Goal: Transaction & Acquisition: Purchase product/service

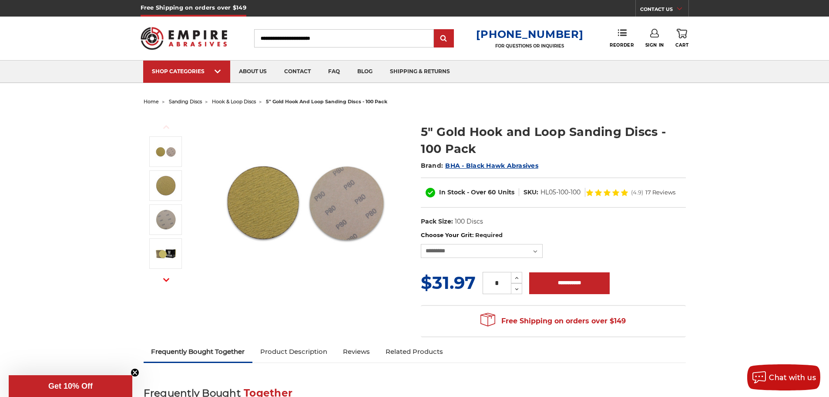
click at [240, 101] on span "hook & loop discs" at bounding box center [234, 101] width 44 height 6
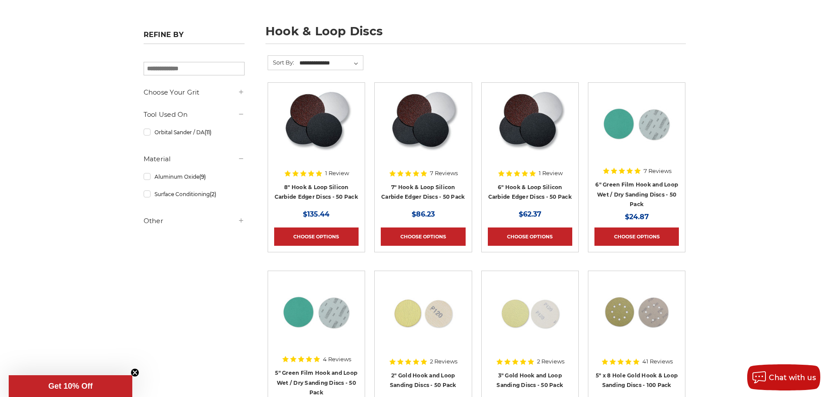
scroll to position [131, 0]
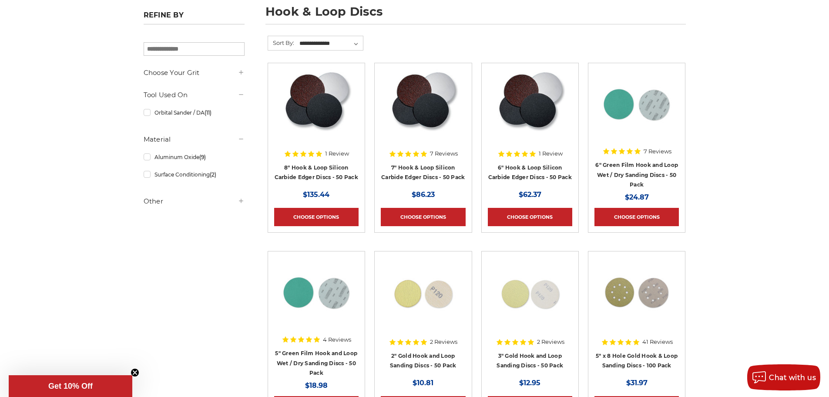
click at [196, 67] on div "Refine by × Browse by Choose Your Grit, Grit & more Hide Filters Show Filters C…" at bounding box center [194, 111] width 101 height 200
click at [194, 74] on h5 "Choose Your Grit" at bounding box center [194, 72] width 101 height 10
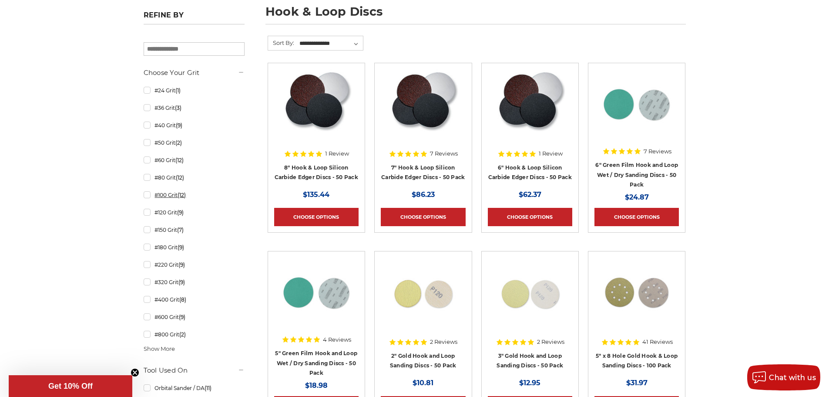
click at [146, 197] on link "#100 Grit (12)" at bounding box center [194, 194] width 101 height 15
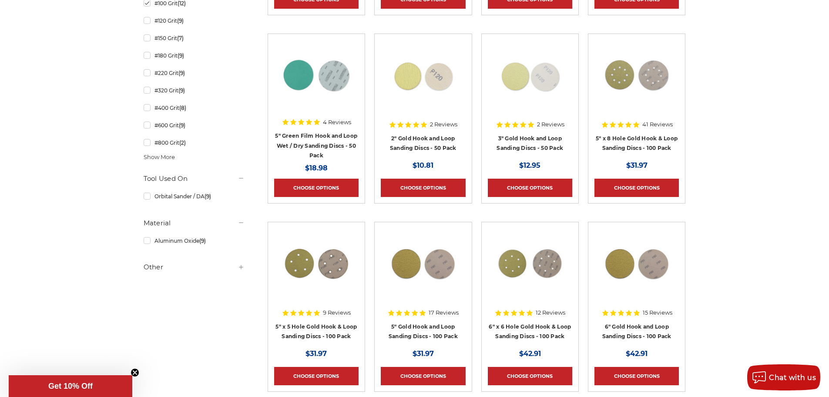
scroll to position [400, 0]
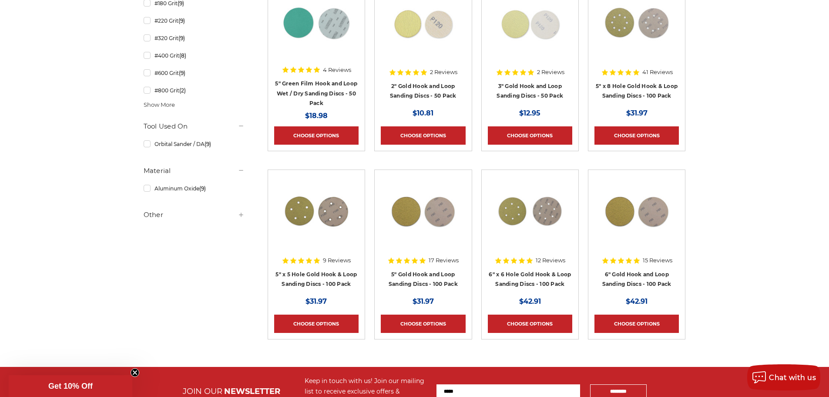
click at [147, 215] on h5 "Other" at bounding box center [194, 214] width 101 height 10
click at [652, 89] on h4 "5" x 8 Hole Gold Hook & Loop Sanding Discs - 100 Pack" at bounding box center [637, 93] width 84 height 24
click at [653, 94] on link "5" x 8 Hole Gold Hook & Loop Sanding Discs - 100 Pack" at bounding box center [637, 91] width 82 height 17
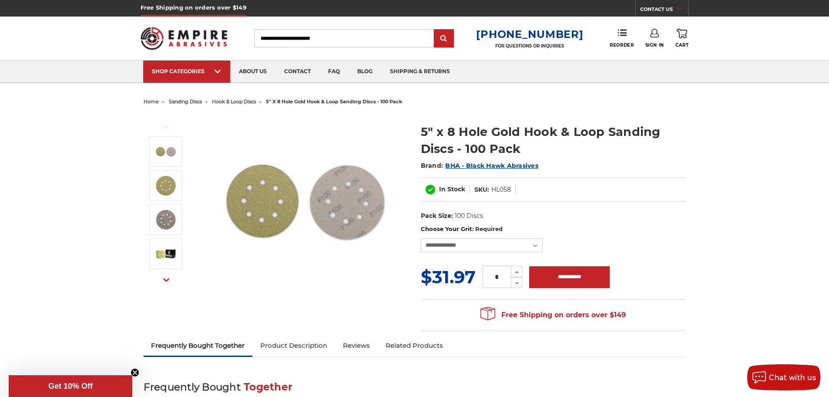
click at [261, 211] on img at bounding box center [305, 201] width 174 height 174
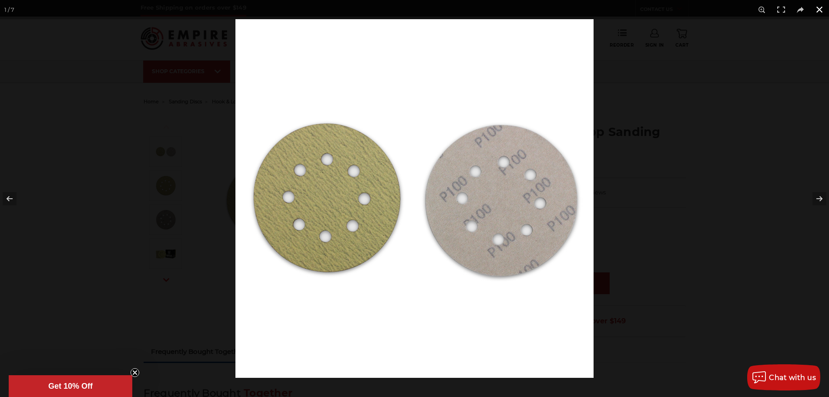
click at [823, 5] on button at bounding box center [819, 9] width 19 height 19
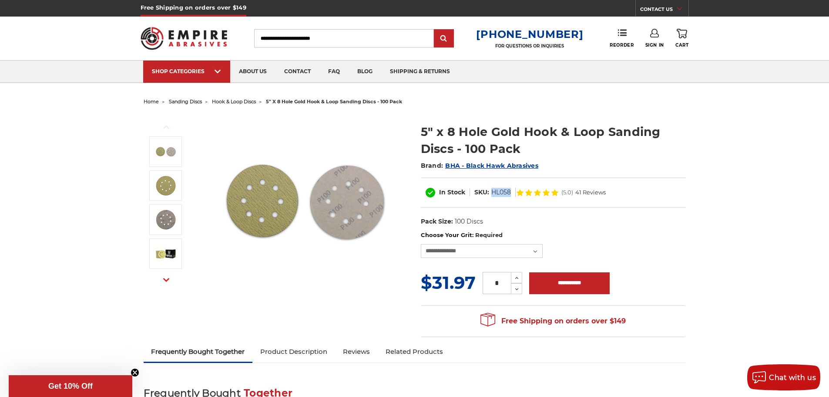
drag, startPoint x: 492, startPoint y: 192, endPoint x: 510, endPoint y: 192, distance: 17.8
click at [510, 192] on dd "HL058" at bounding box center [502, 192] width 20 height 9
click at [517, 248] on select "**********" at bounding box center [482, 251] width 122 height 14
select select "***"
click at [421, 244] on select "**********" at bounding box center [482, 251] width 122 height 14
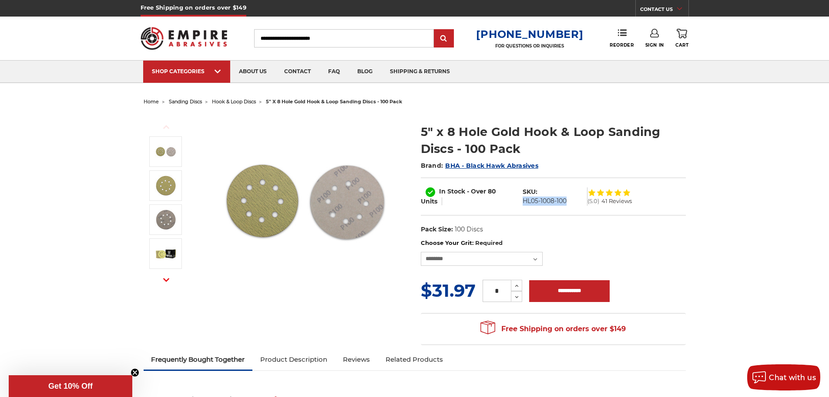
drag, startPoint x: 572, startPoint y: 200, endPoint x: 521, endPoint y: 200, distance: 50.9
click at [521, 200] on dl "SKU: HL05-1008-100" at bounding box center [554, 196] width 70 height 18
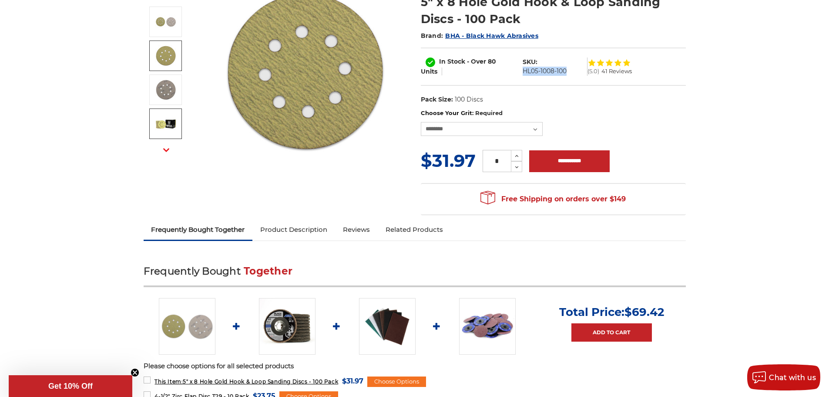
scroll to position [131, 0]
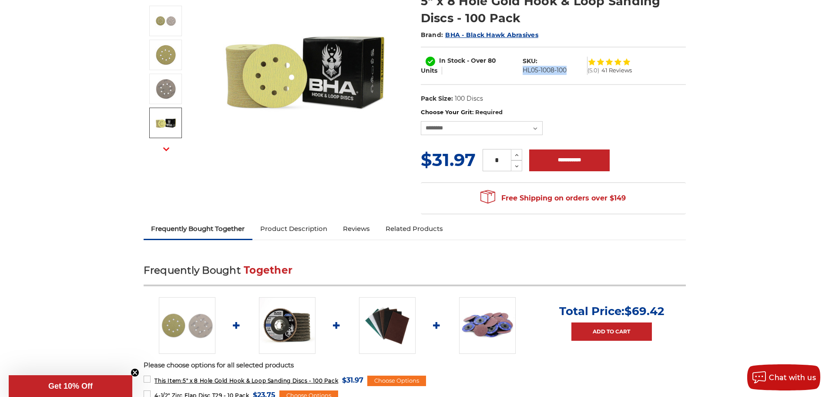
click at [292, 224] on link "Product Description" at bounding box center [294, 228] width 83 height 19
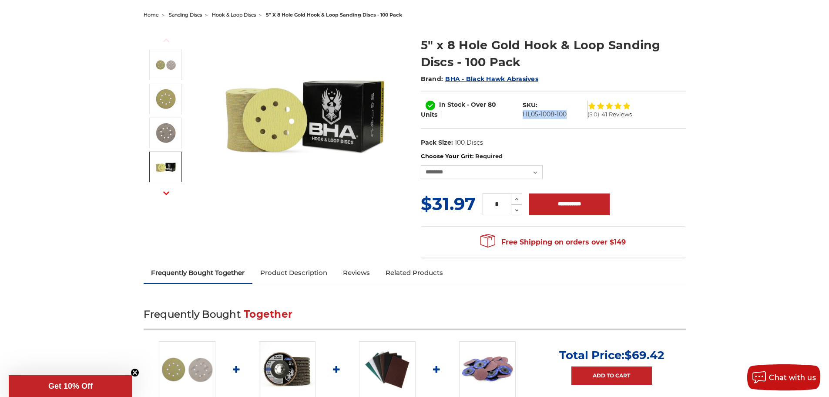
scroll to position [0, 0]
